Goal: Communication & Community: Connect with others

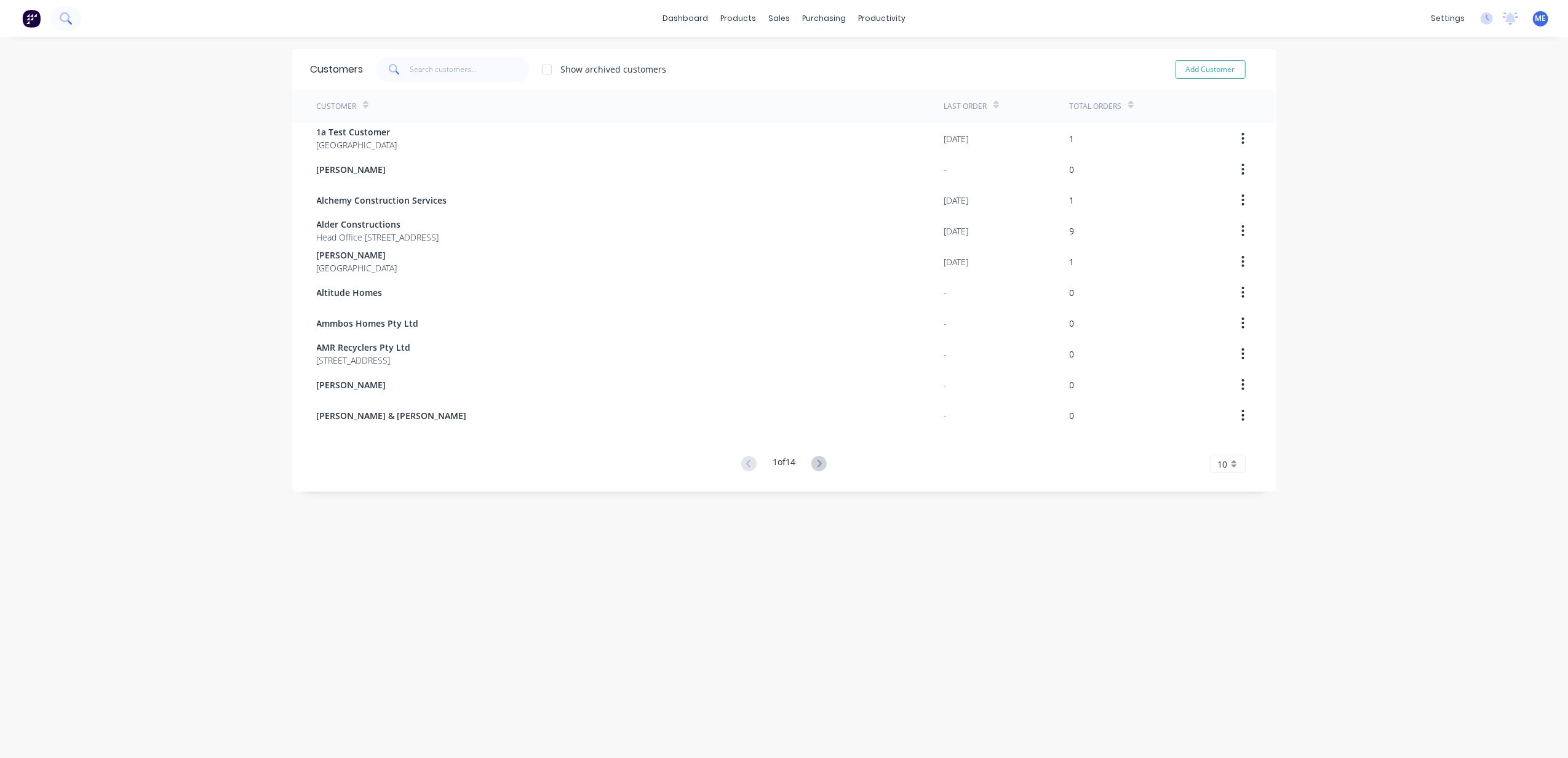
click at [65, 25] on button at bounding box center [66, 18] width 31 height 25
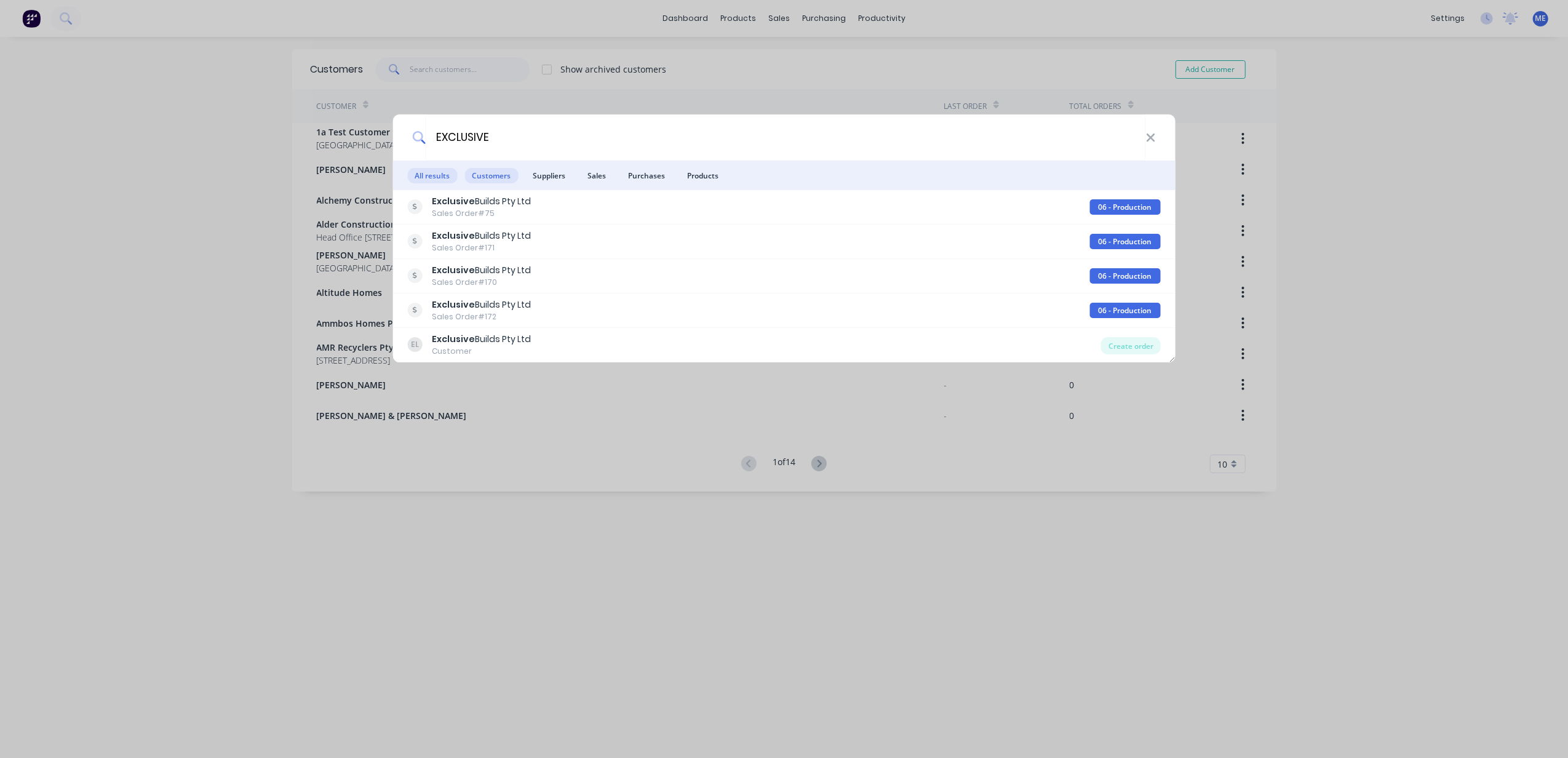
type input "EXCLUSIVE"
click at [502, 172] on span "Customers" at bounding box center [491, 175] width 54 height 15
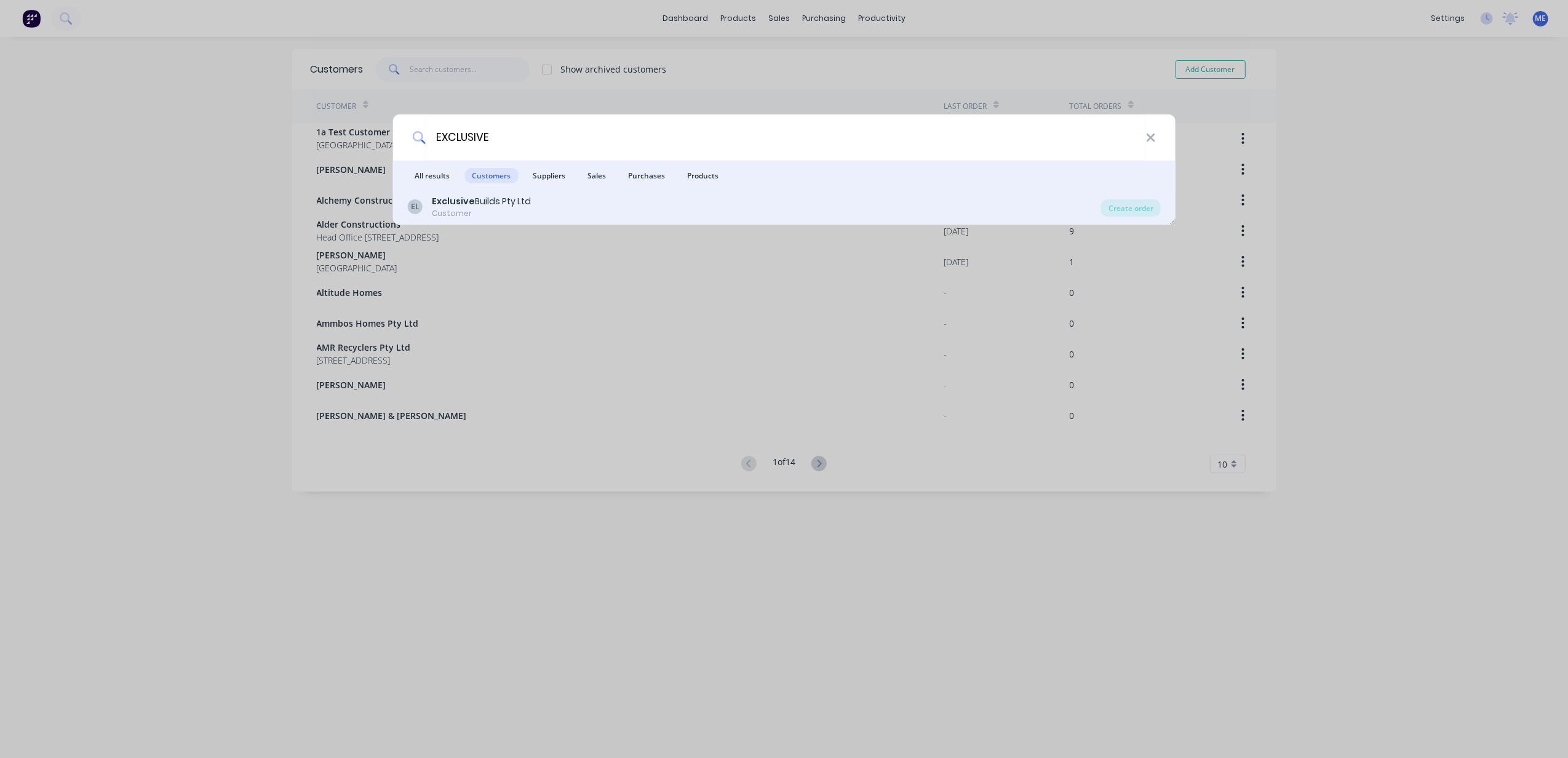
click at [497, 205] on div "Exclusive Builds Pty Ltd" at bounding box center [481, 201] width 99 height 13
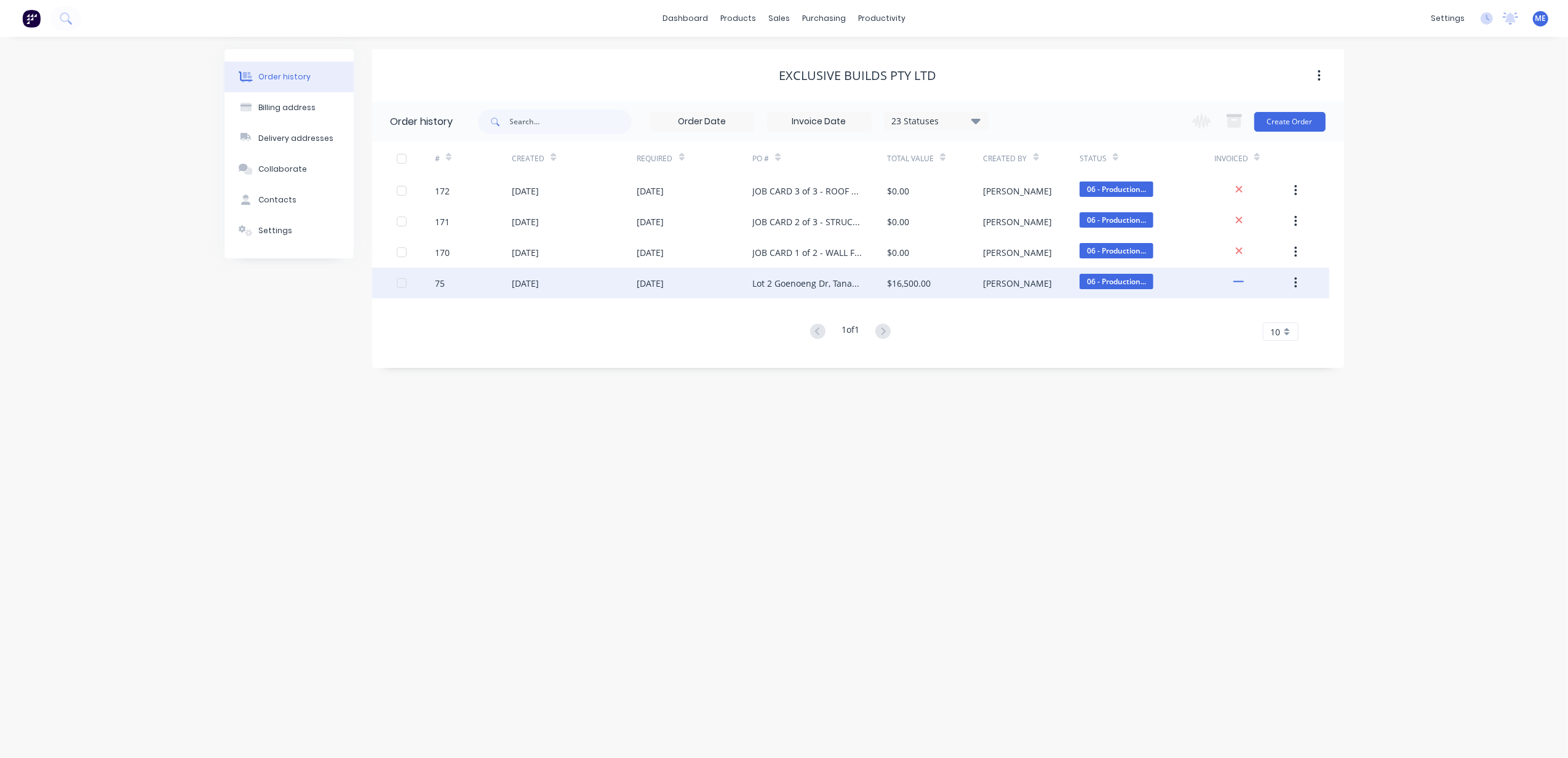
click at [539, 280] on div "[DATE]" at bounding box center [525, 283] width 27 height 13
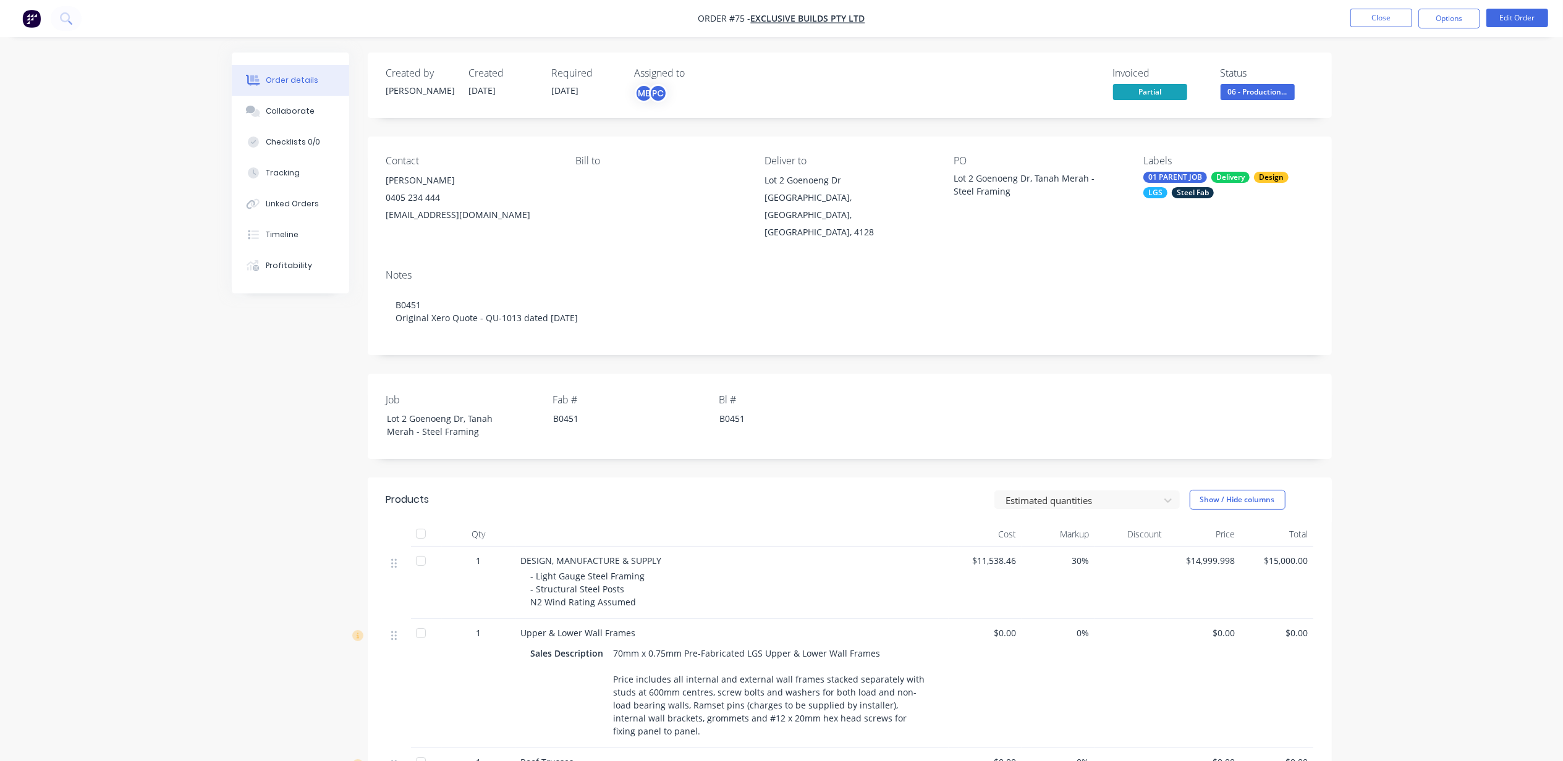
click at [175, 357] on div "Order details Collaborate Checklists 0/0 Tracking Linked Orders Timeline Profit…" at bounding box center [781, 687] width 1563 height 1375
drag, startPoint x: 297, startPoint y: 106, endPoint x: 337, endPoint y: 115, distance: 41.7
click at [300, 106] on div "Collaborate" at bounding box center [290, 111] width 49 height 11
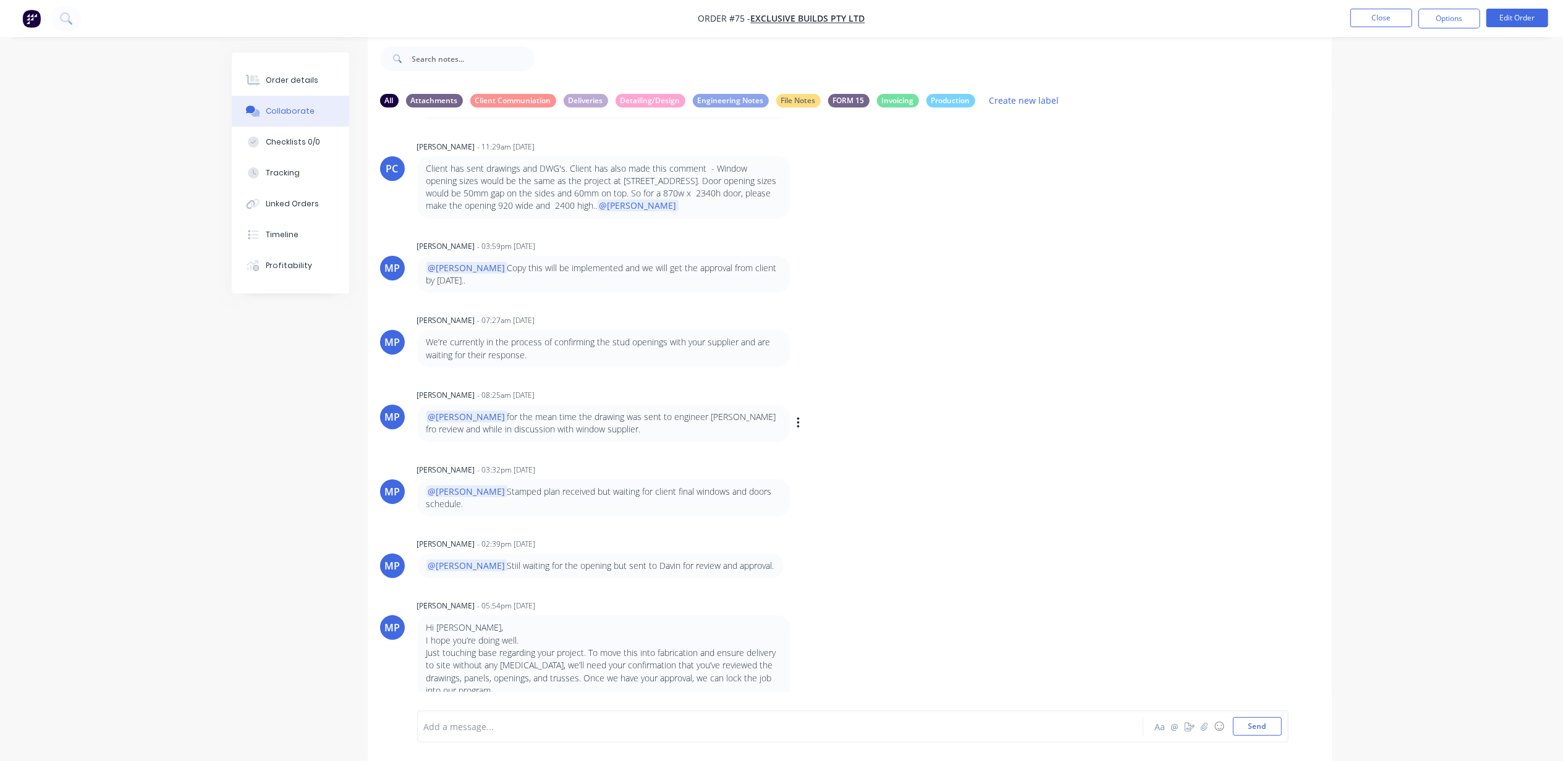
scroll to position [350, 0]
